Goal: Task Accomplishment & Management: Manage account settings

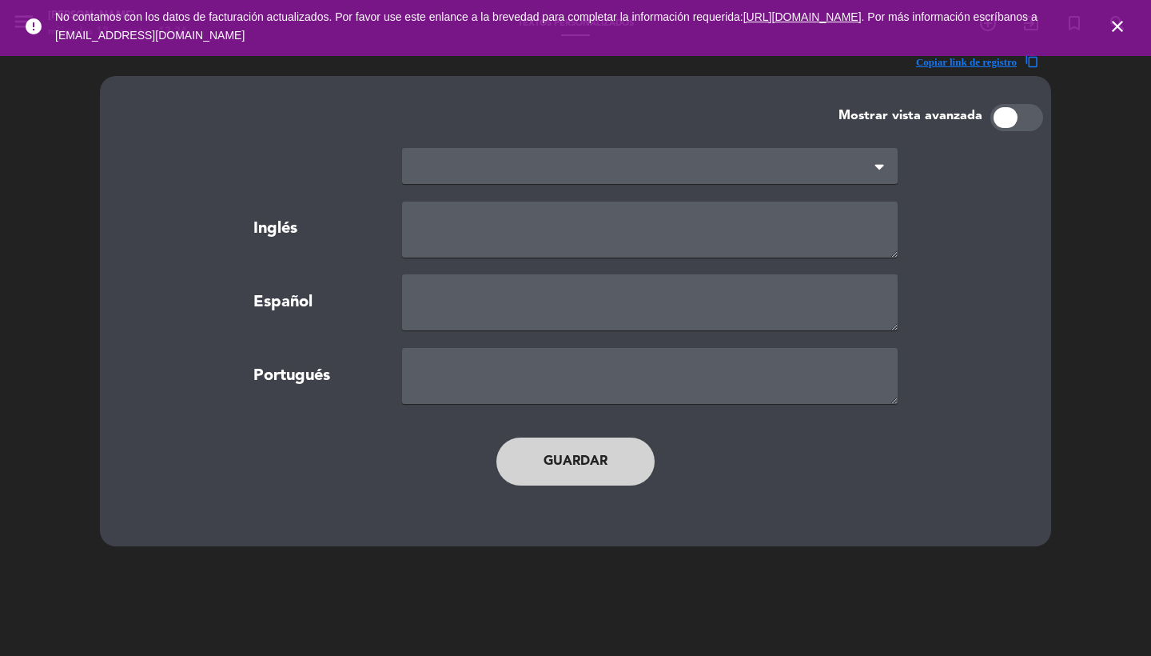
type textarea "TERMS AND CONDITIONS"
type textarea "TÉRMINOS Y CONDICIONES"
type textarea "TERMOS E CONDIÇÕES"
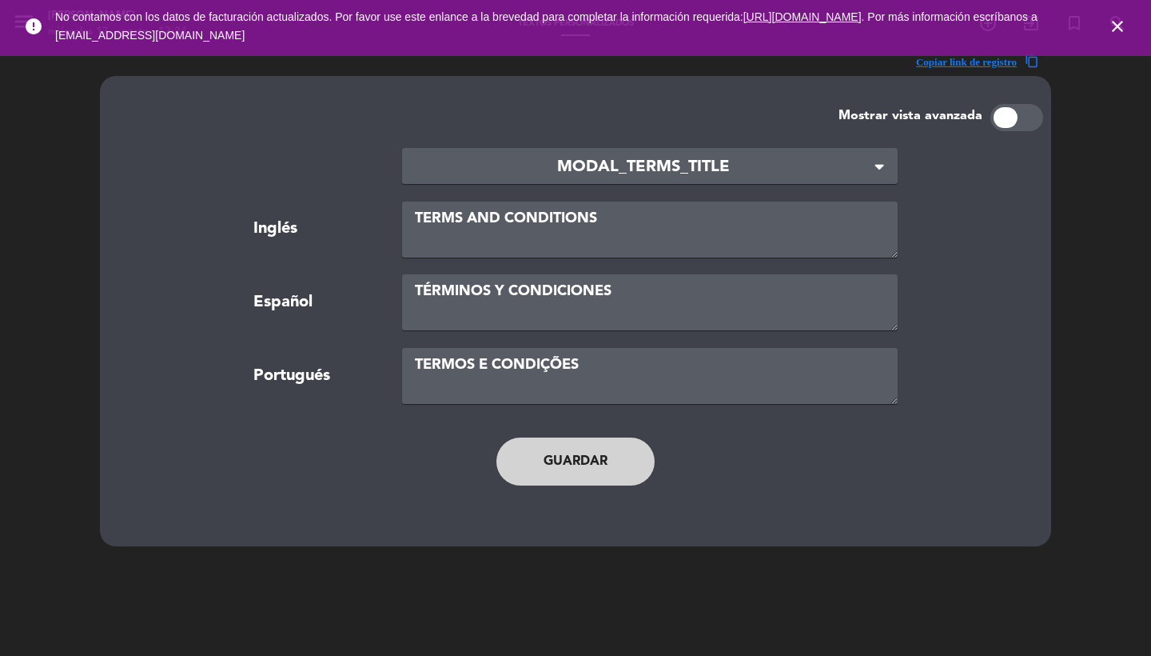
click at [1120, 17] on icon "close" at bounding box center [1117, 26] width 19 height 19
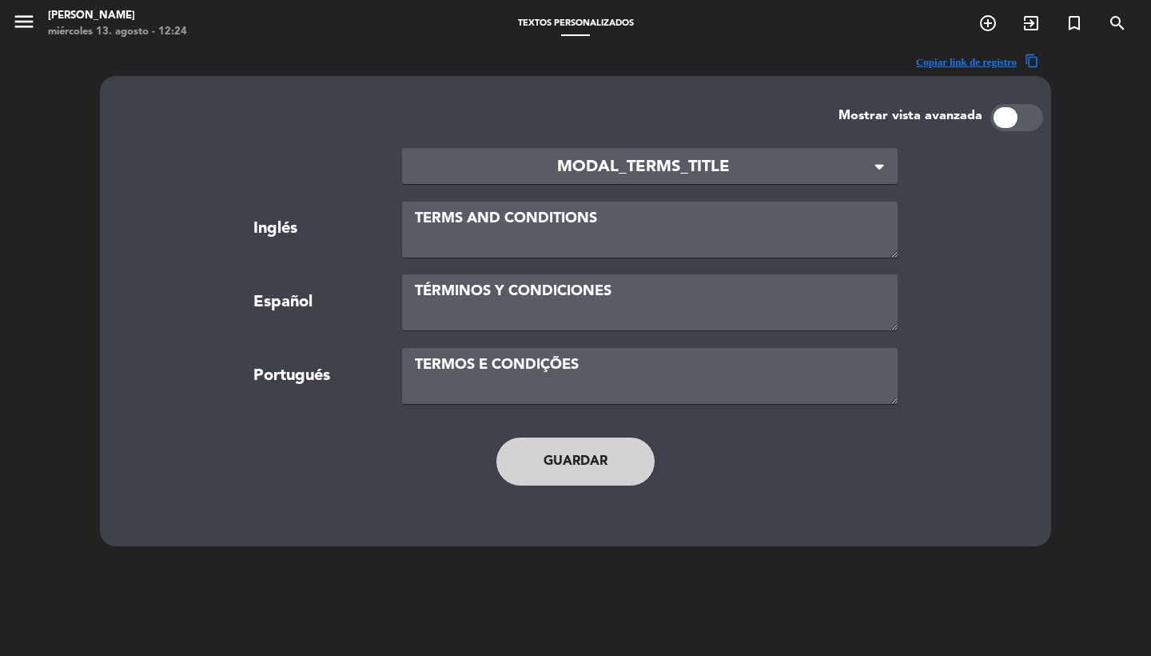
click at [680, 157] on span "MODAL_TERMS_TITLE" at bounding box center [643, 167] width 457 height 26
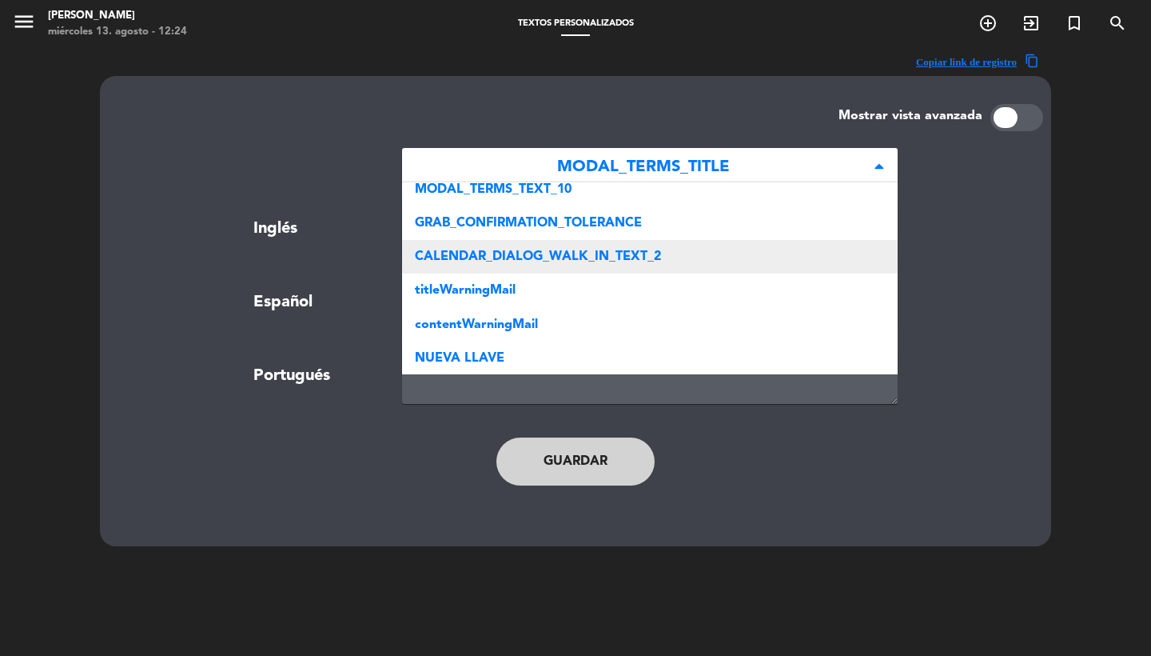
scroll to position [345, 0]
click at [592, 260] on span "CALENDAR_DIALOG_WALK_IN_TEXT_2" at bounding box center [538, 257] width 246 height 13
type textarea "We suggest booking, but if you don't, reservations are first-come, first-served…"
type textarea "Te sugerimos reservar pero si no lo haces, es por orden de llegada y según disp…"
type textarea "Recomendamos fazer reserva, mas caso não faça, as reservas são por ordem de che…"
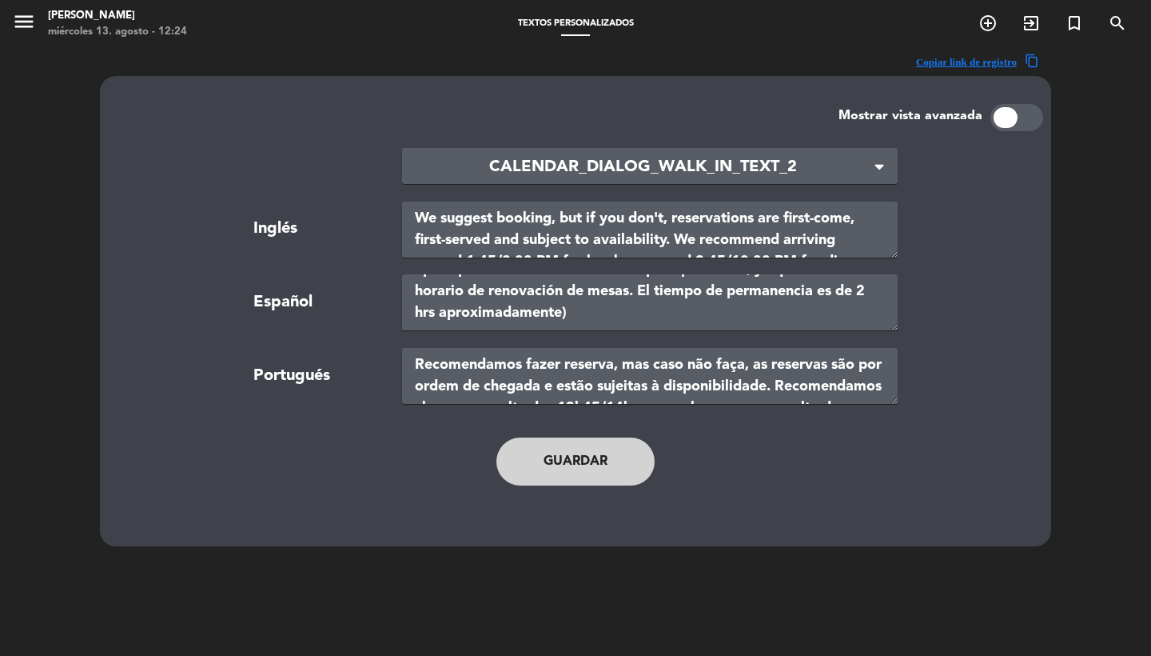
scroll to position [65, 0]
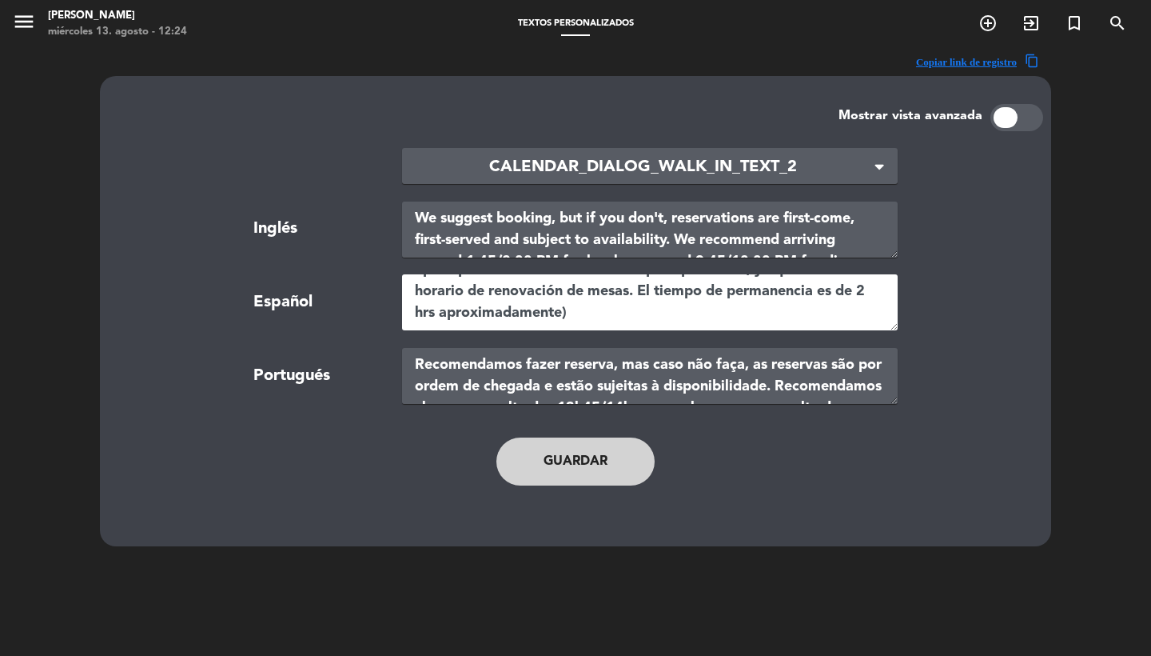
click at [600, 317] on textarea "Te sugerimos reservar pero si no lo haces, es por orden de llegada y según disp…" at bounding box center [650, 302] width 496 height 56
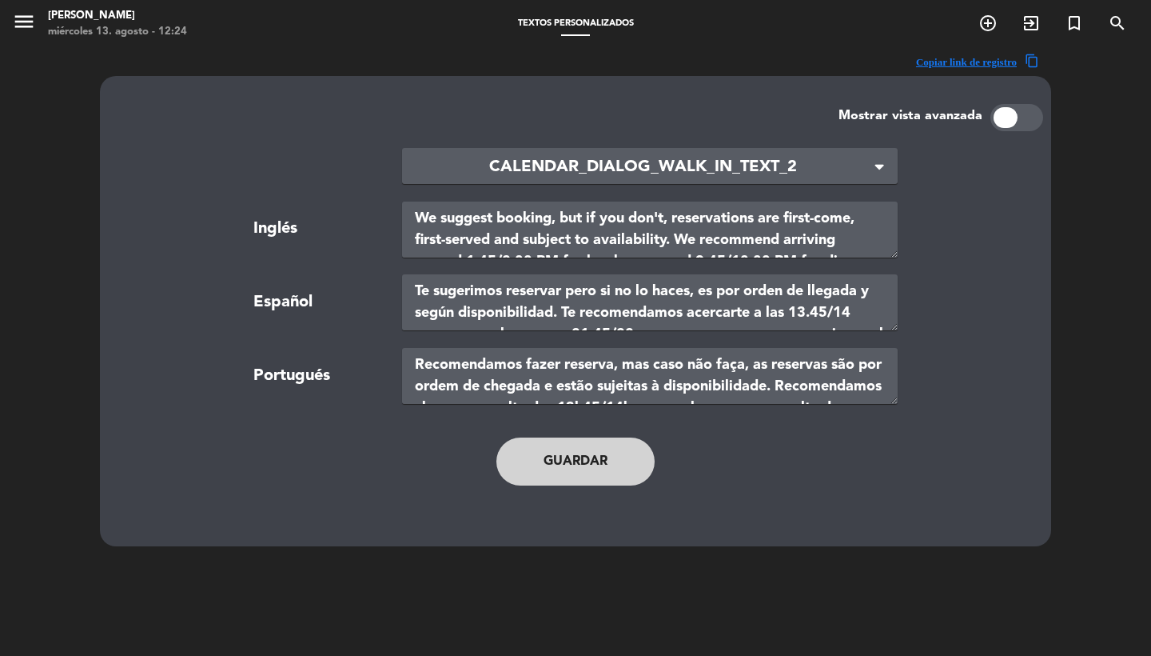
click at [584, 478] on button "Guardar" at bounding box center [575, 461] width 158 height 48
click at [584, 451] on button "Guardar" at bounding box center [575, 461] width 158 height 48
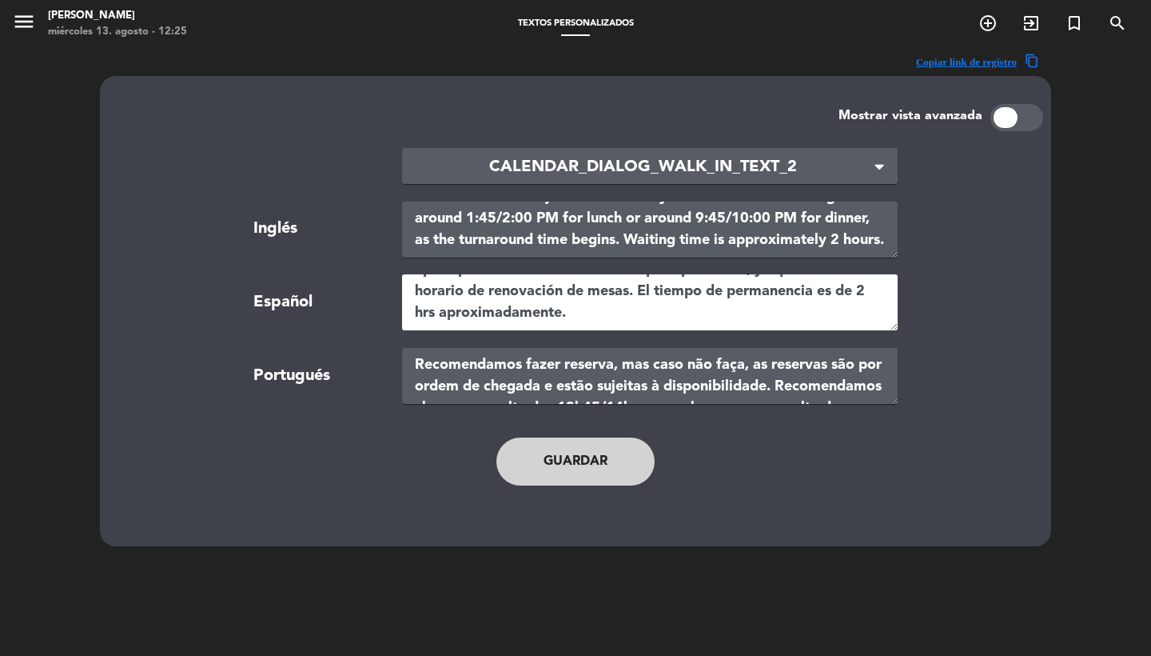
click at [656, 290] on textarea "Te sugerimos reservar pero si no lo haces, es por orden de llegada y según disp…" at bounding box center [650, 302] width 496 height 56
click at [727, 307] on textarea "Te sugerimos reservar pero si no lo haces, es por orden de llegada y según disp…" at bounding box center [650, 302] width 496 height 56
type textarea "Te sugerimos reservar pero si no lo haces, es por orden de llegada y según disp…"
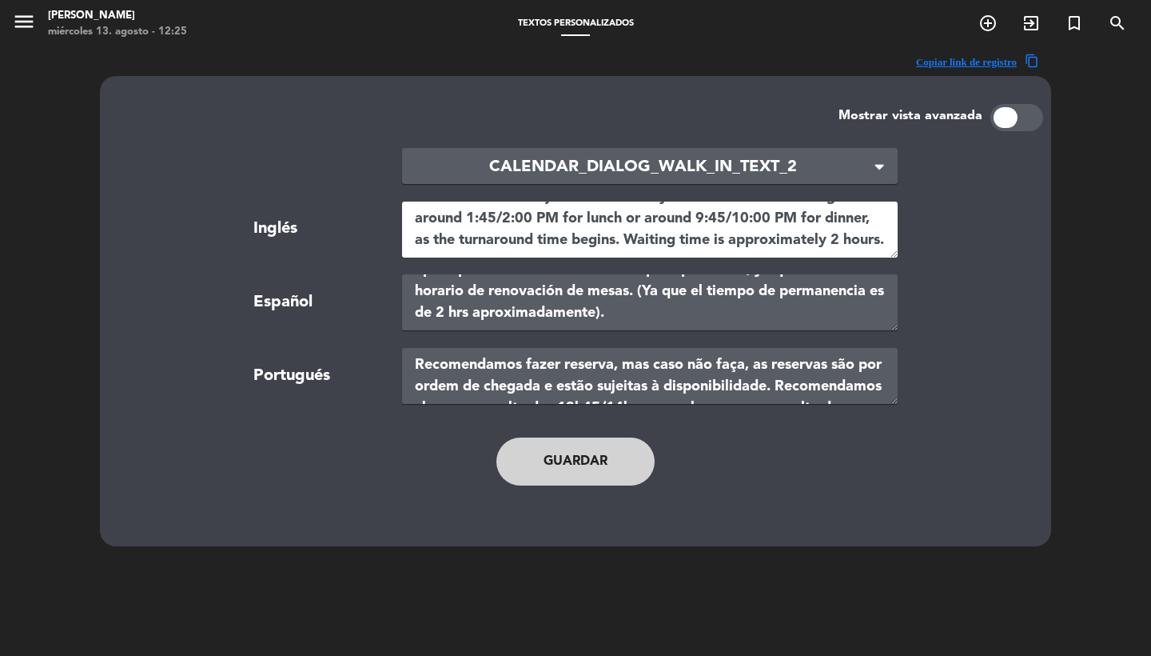
click at [520, 240] on textarea "We suggest booking, but if you don't, reservations are first-come, first-served…" at bounding box center [650, 229] width 496 height 56
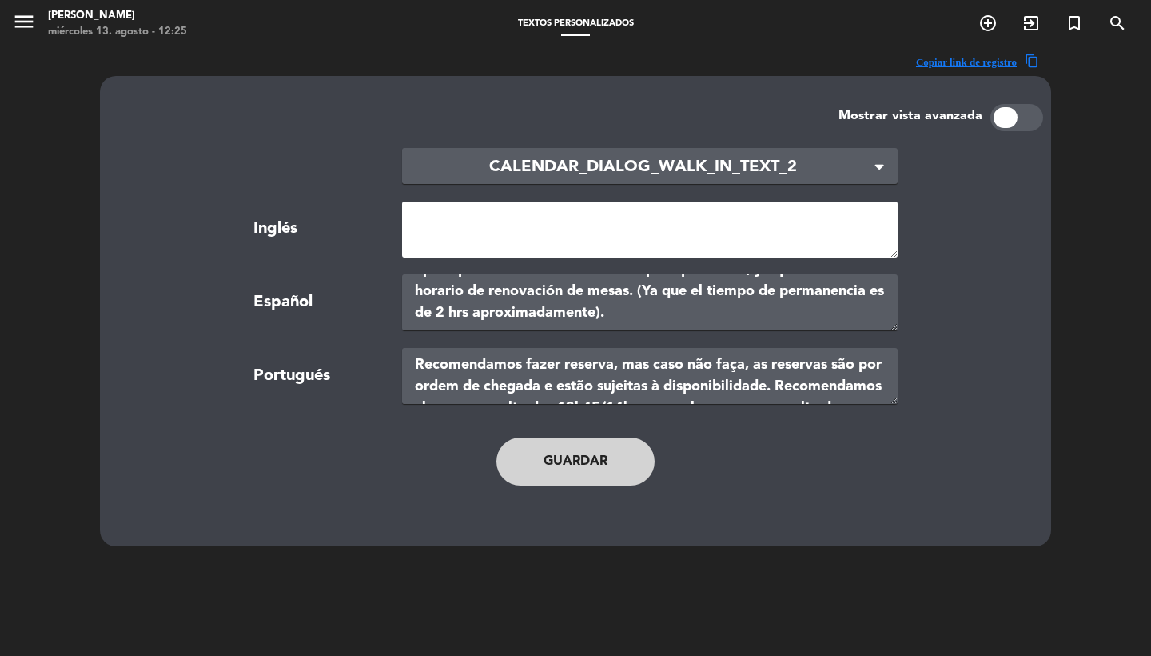
scroll to position [0, 0]
paste textarea "We suggest you make a reservation, but if you don't, it's first-come, first-ser…"
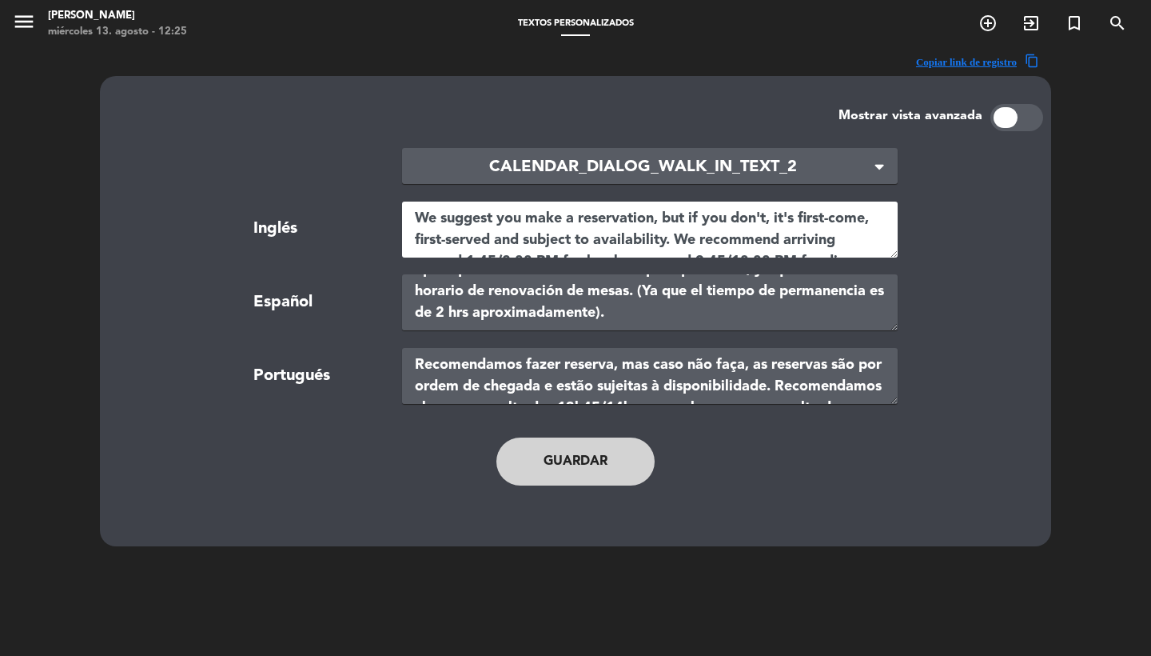
scroll to position [65, 0]
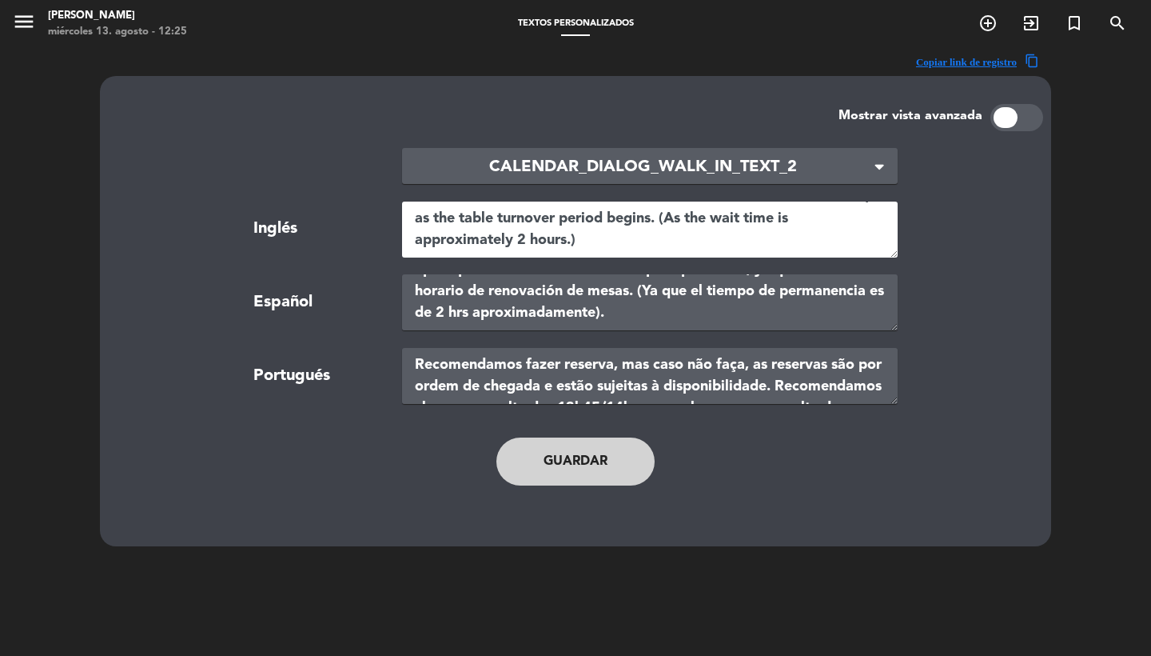
type textarea "We suggest you make a reservation, but if you don't, it's first-come, first-ser…"
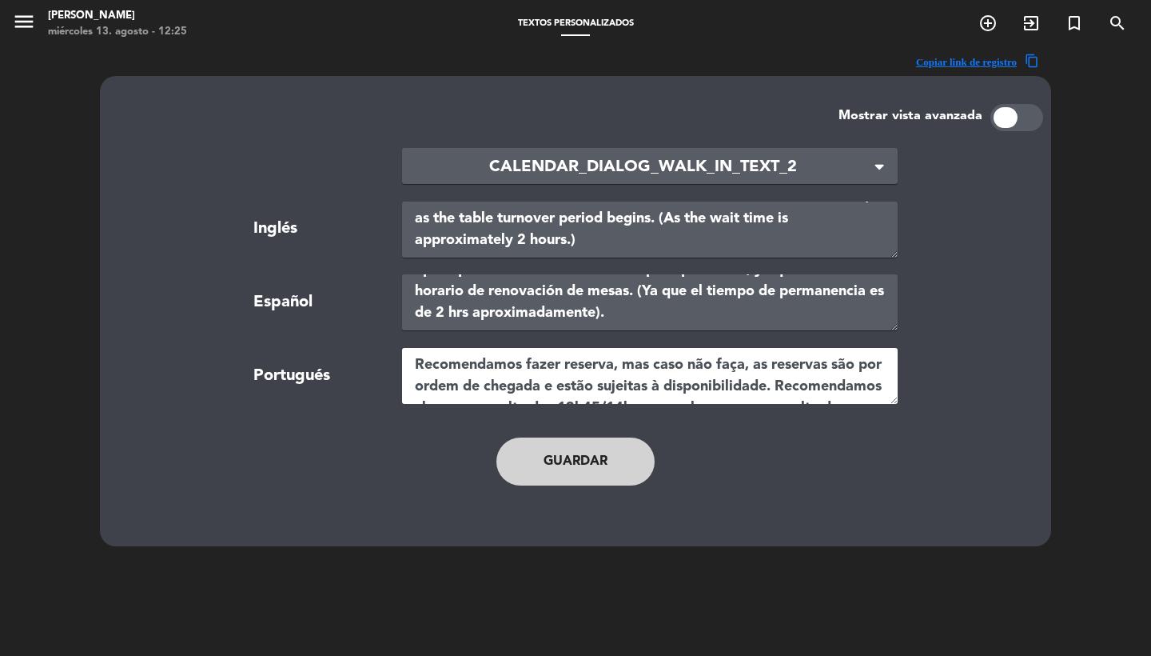
click at [557, 373] on textarea "Recomendamos fazer reserva, mas caso não faça, as reservas são por ordem de che…" at bounding box center [650, 376] width 496 height 56
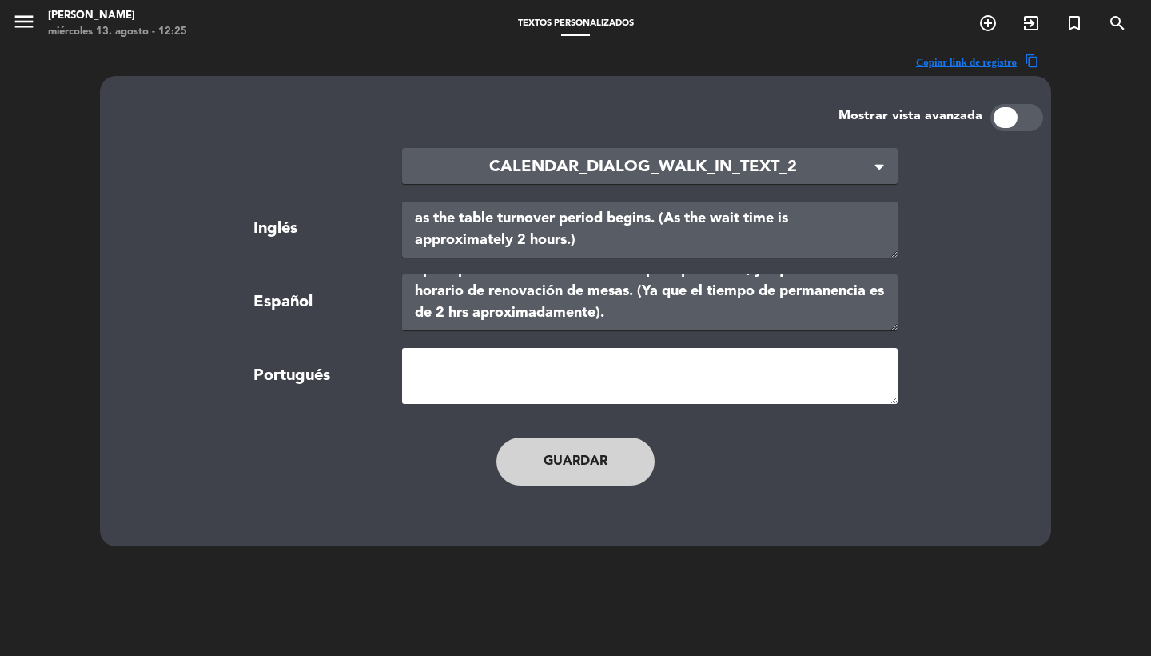
paste textarea "Sugerimos que você faça reserva, mas caso contrário, o atendimento será por ord…"
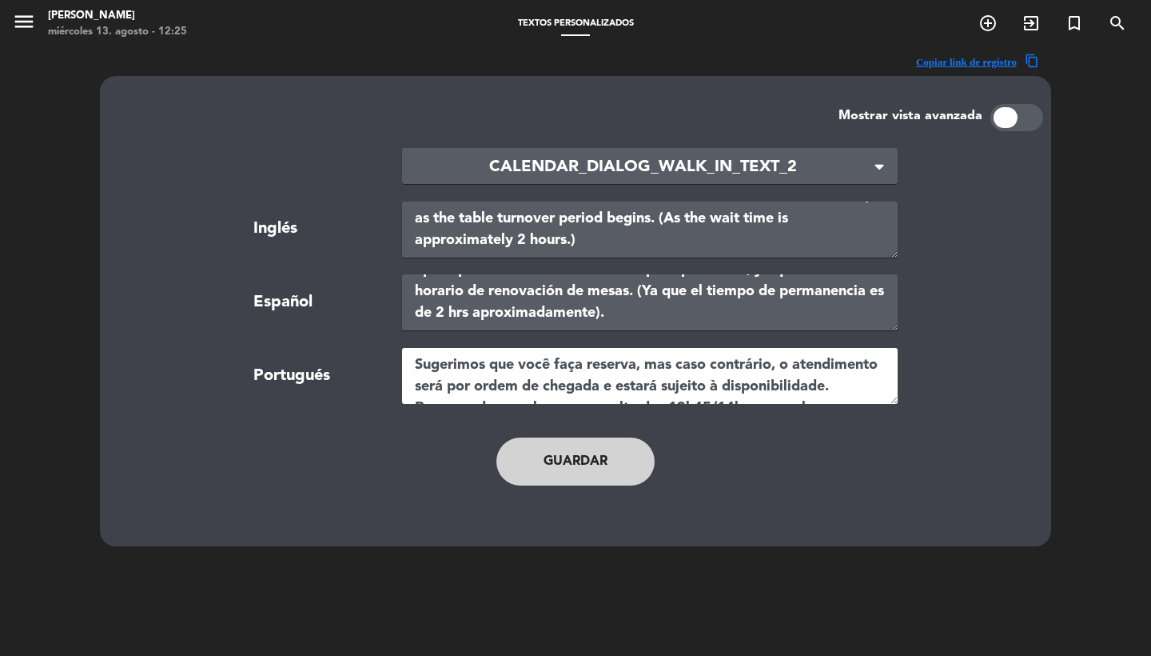
scroll to position [86, 0]
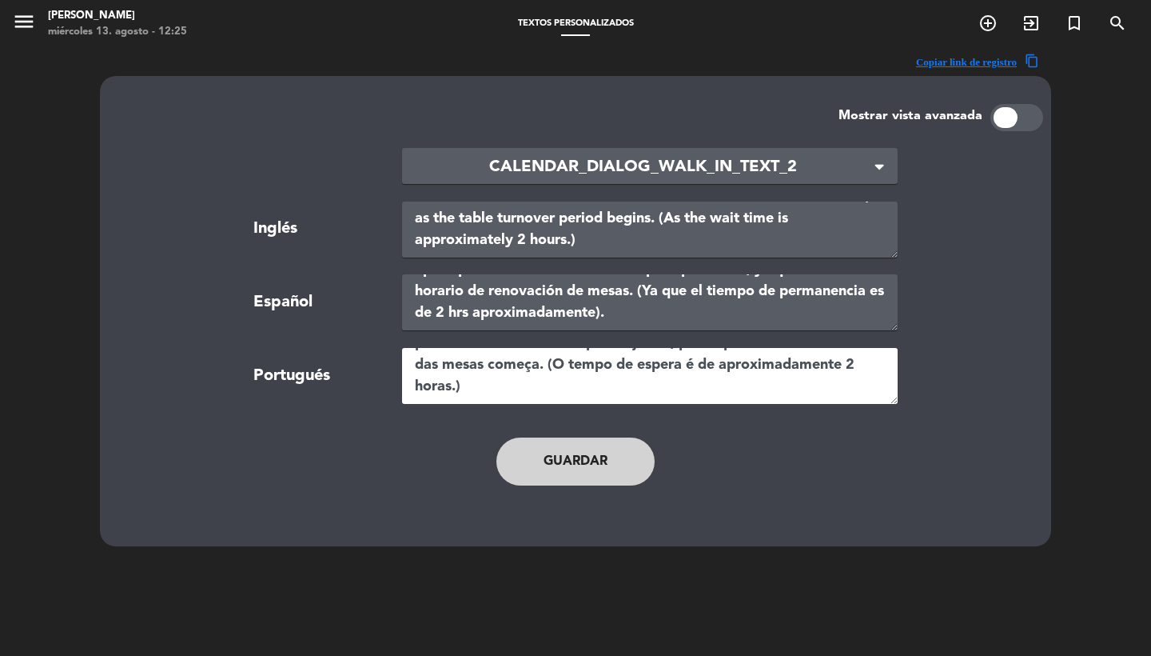
type textarea "Sugerimos que você faça reserva, mas caso contrário, o atendimento será por ord…"
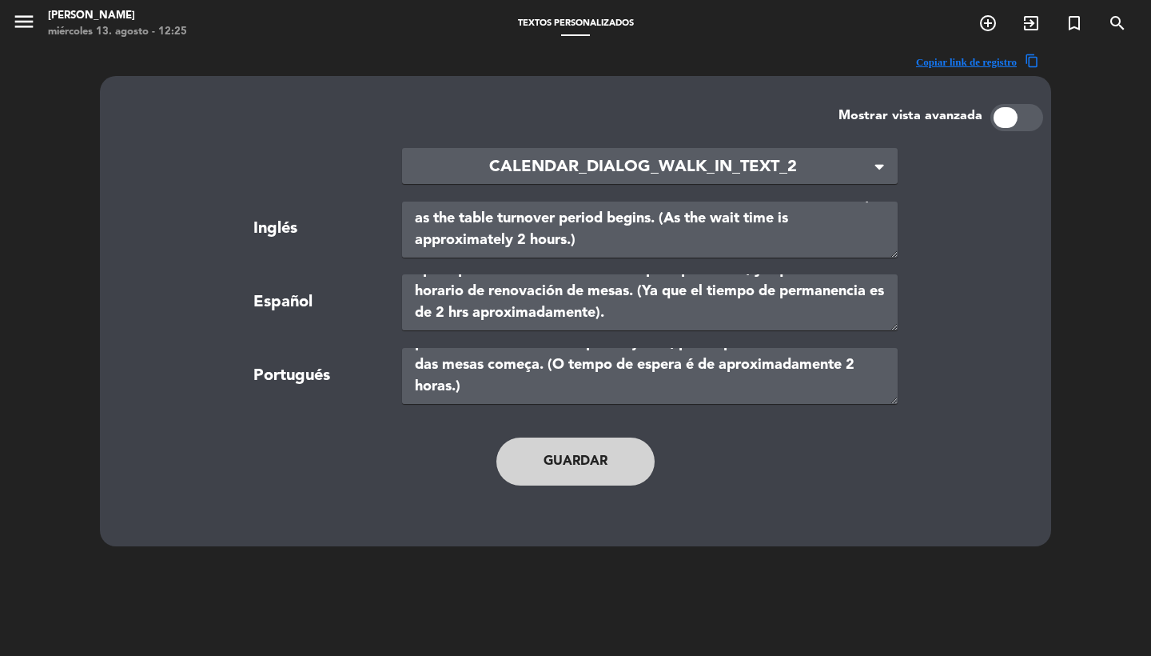
click at [560, 476] on button "Guardar" at bounding box center [575, 461] width 158 height 48
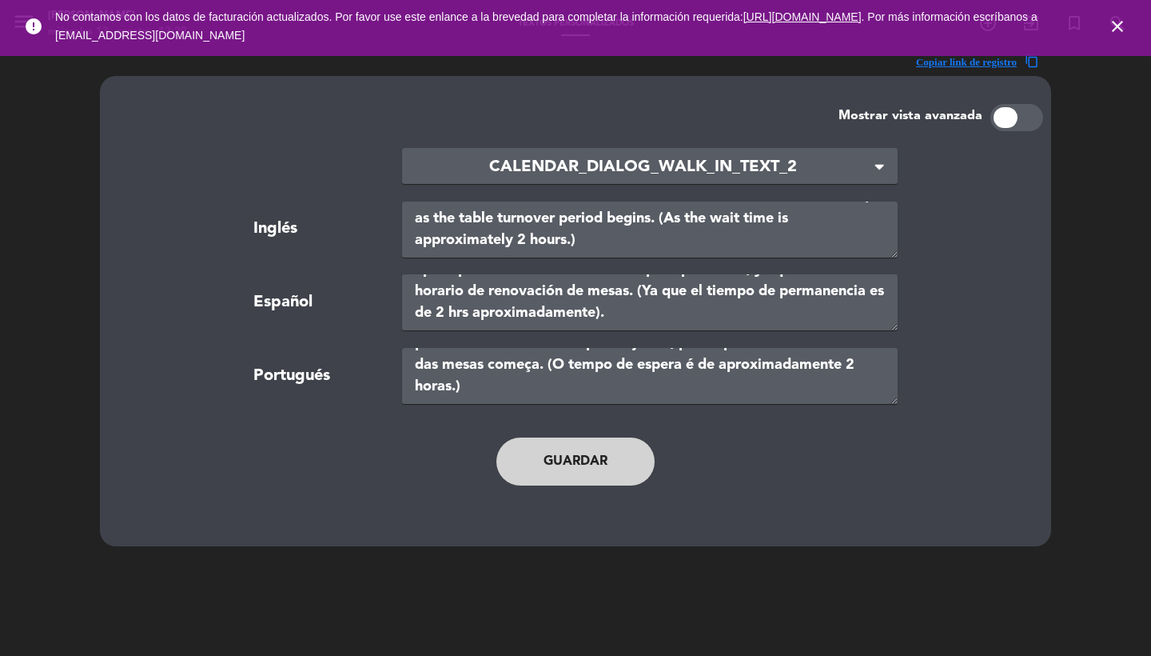
click at [1125, 36] on span "close" at bounding box center [1117, 26] width 43 height 43
click at [1124, 26] on icon "close" at bounding box center [1117, 26] width 19 height 19
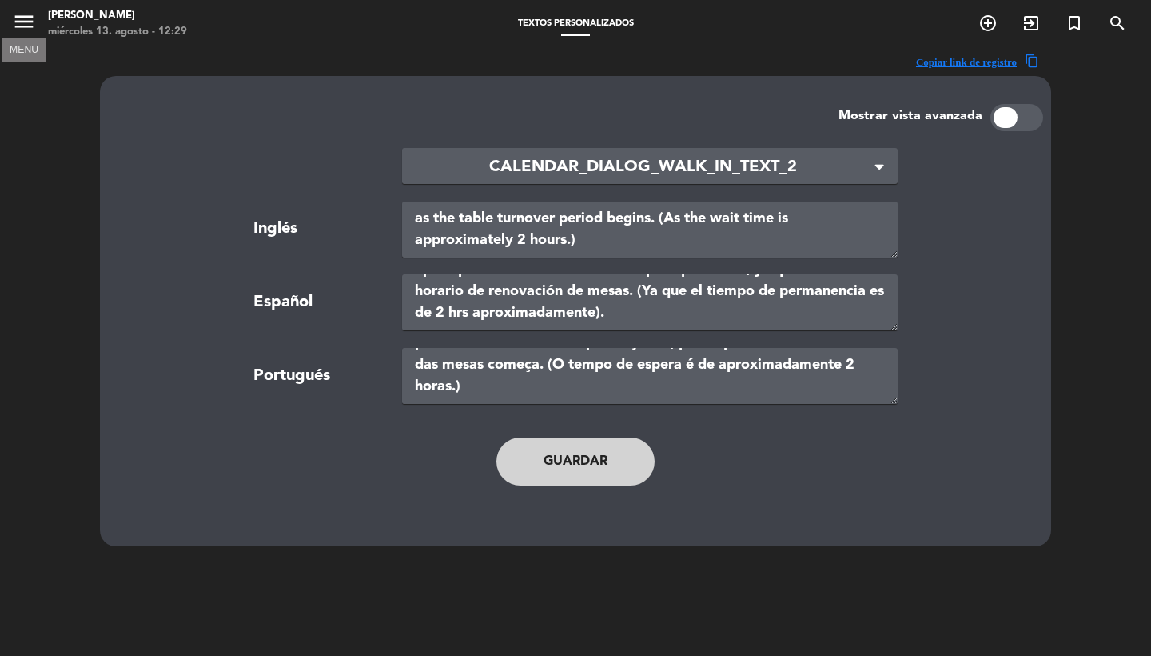
click at [22, 32] on icon "menu" at bounding box center [24, 22] width 24 height 24
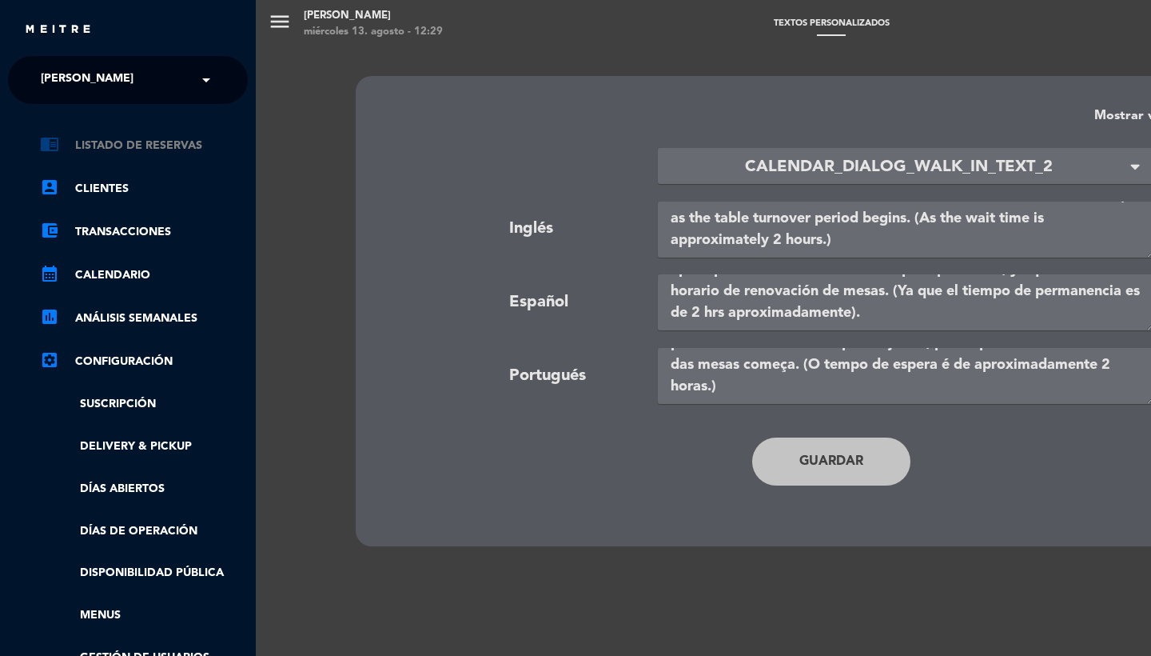
click at [173, 146] on link "chrome_reader_mode Listado de Reservas" at bounding box center [144, 145] width 208 height 19
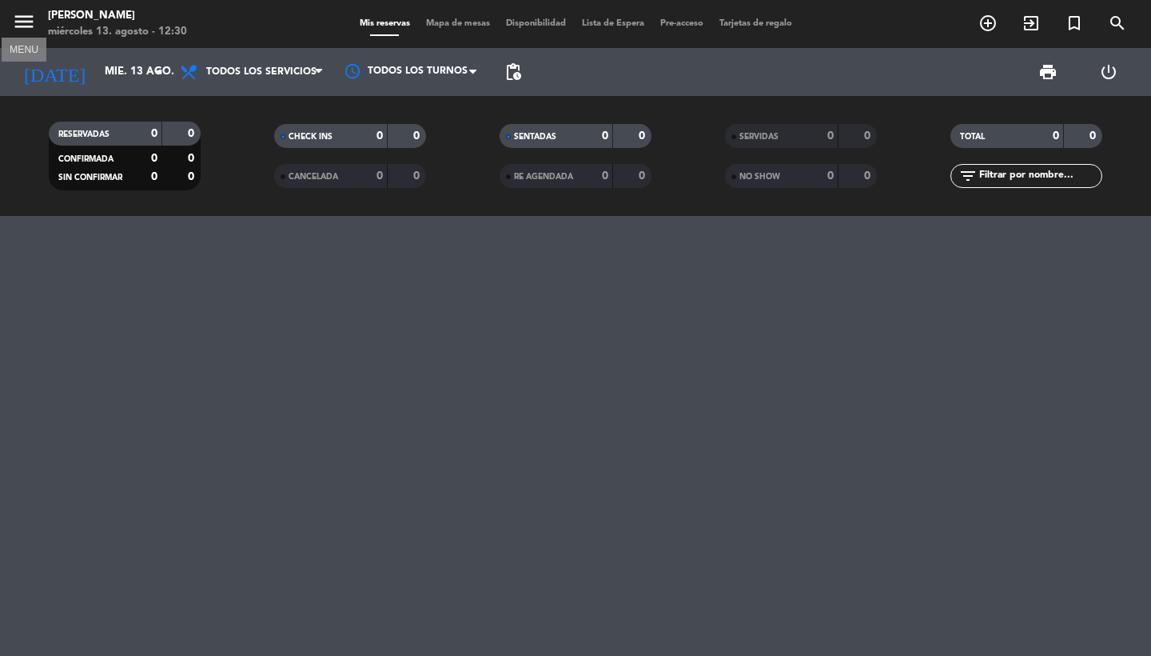
click at [29, 22] on icon "menu" at bounding box center [24, 22] width 24 height 24
